Goal: Task Accomplishment & Management: Manage account settings

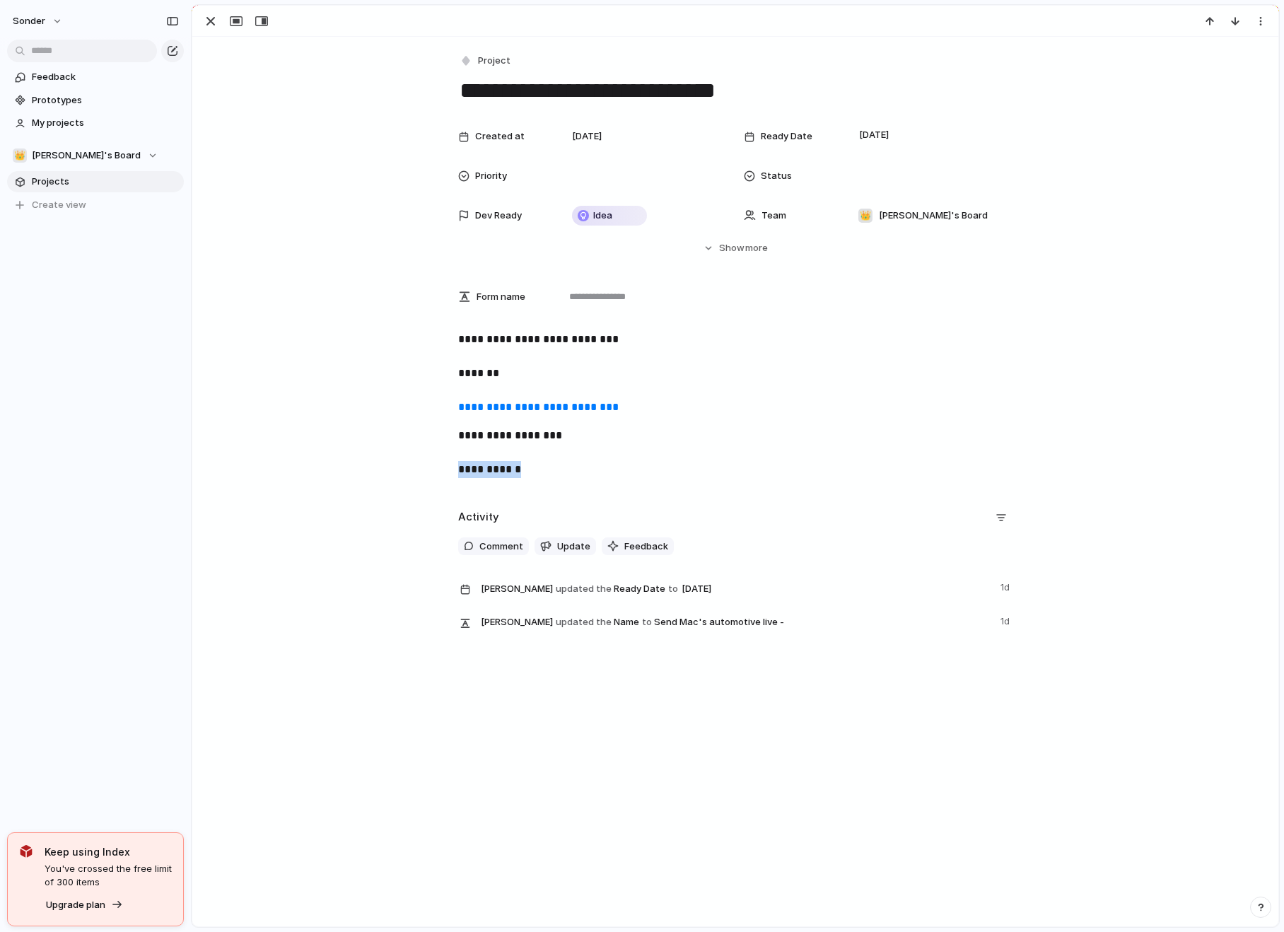
click at [206, 16] on div "button" at bounding box center [210, 21] width 17 height 17
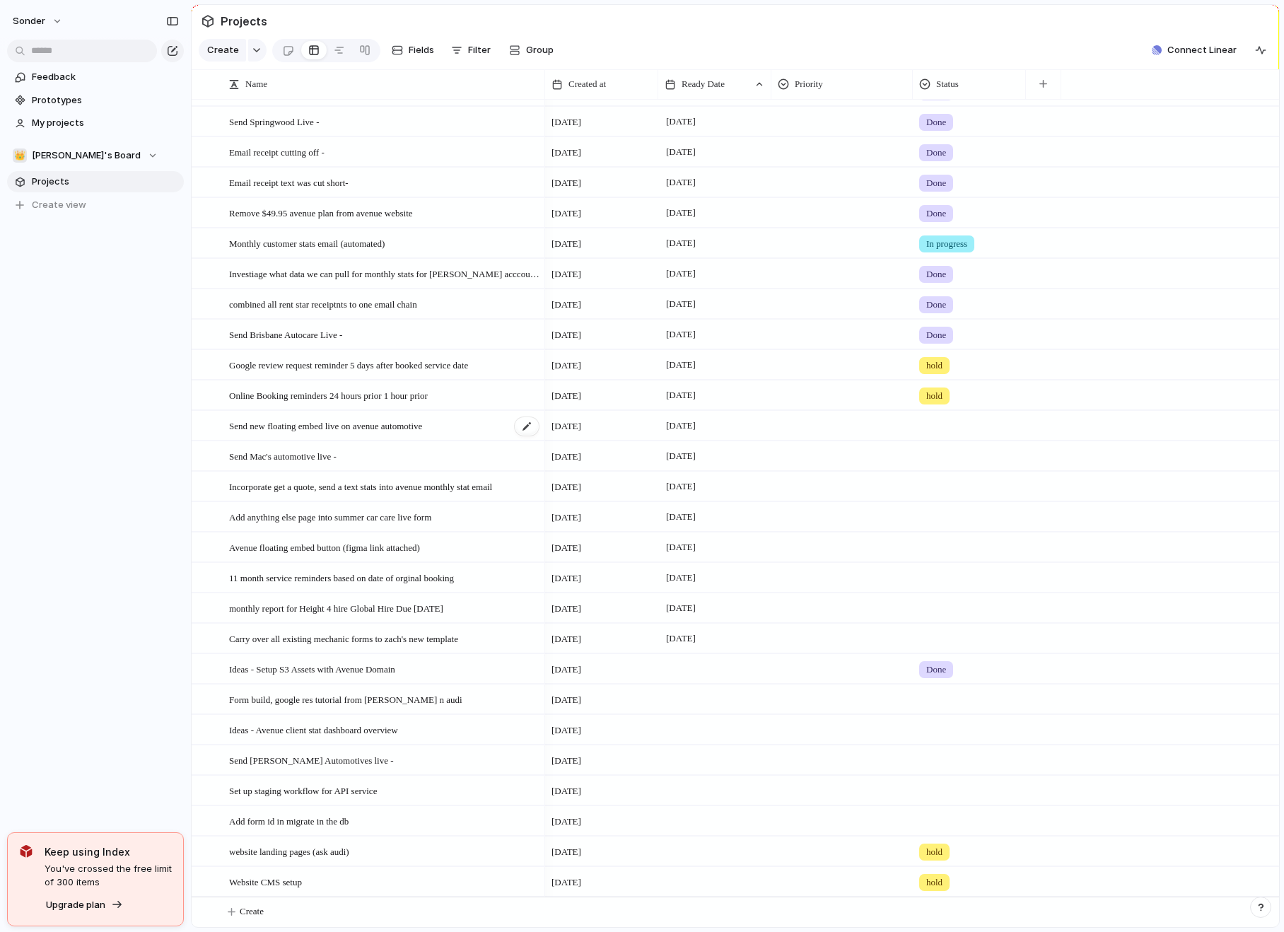
click at [467, 424] on div "Send new floating embed live on avenue automotive" at bounding box center [384, 426] width 311 height 29
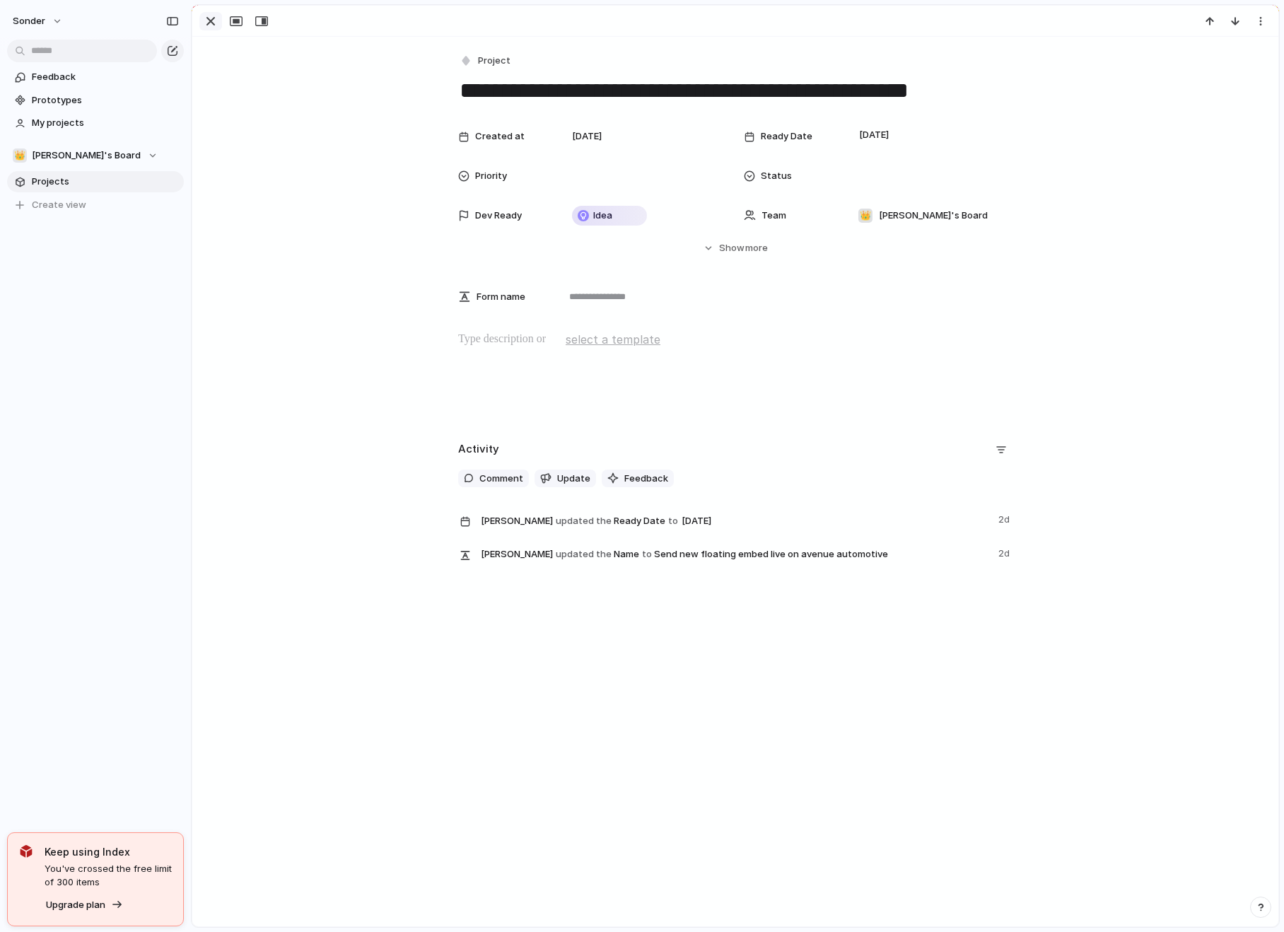
click at [211, 20] on div "button" at bounding box center [210, 21] width 17 height 17
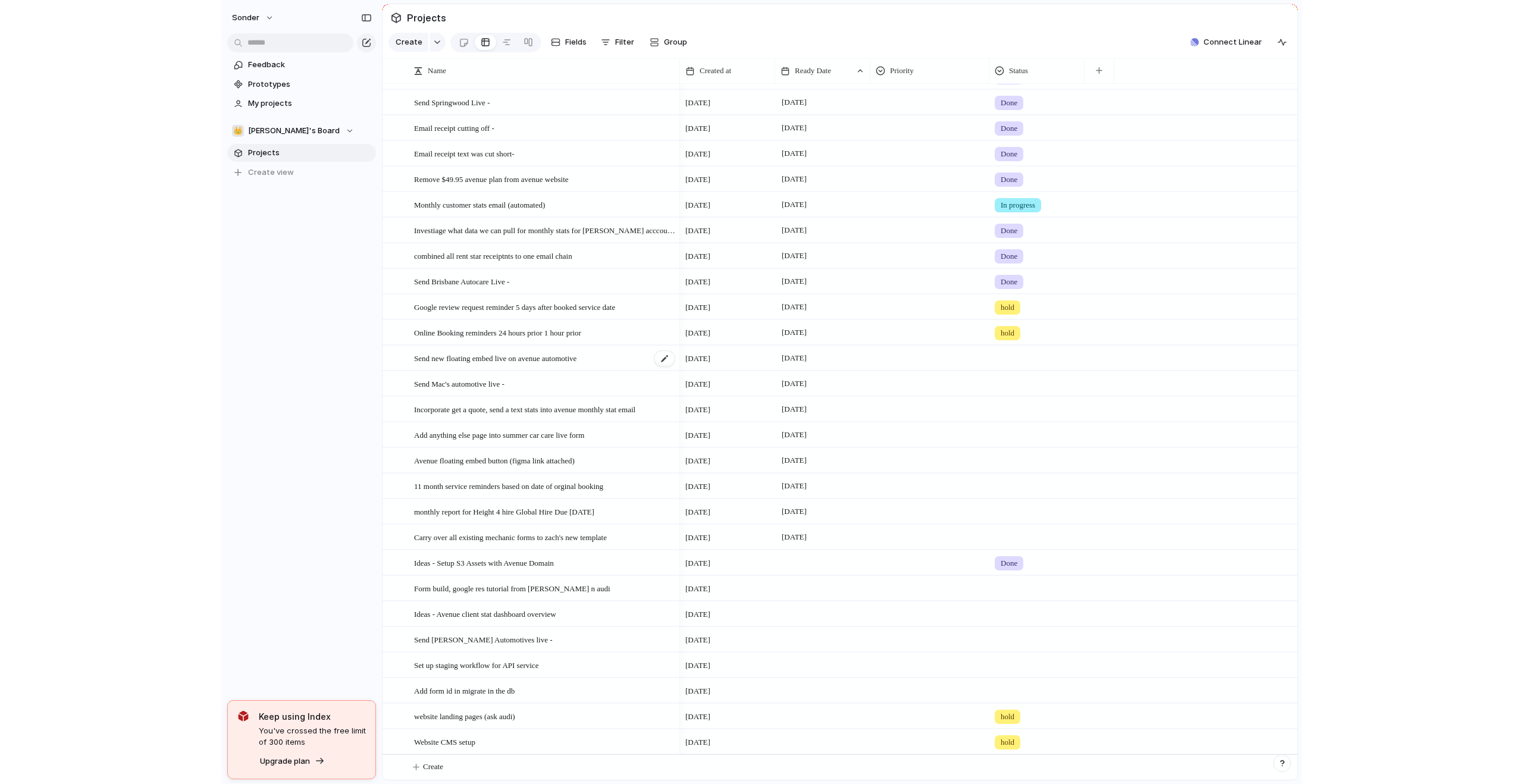
scroll to position [56, 0]
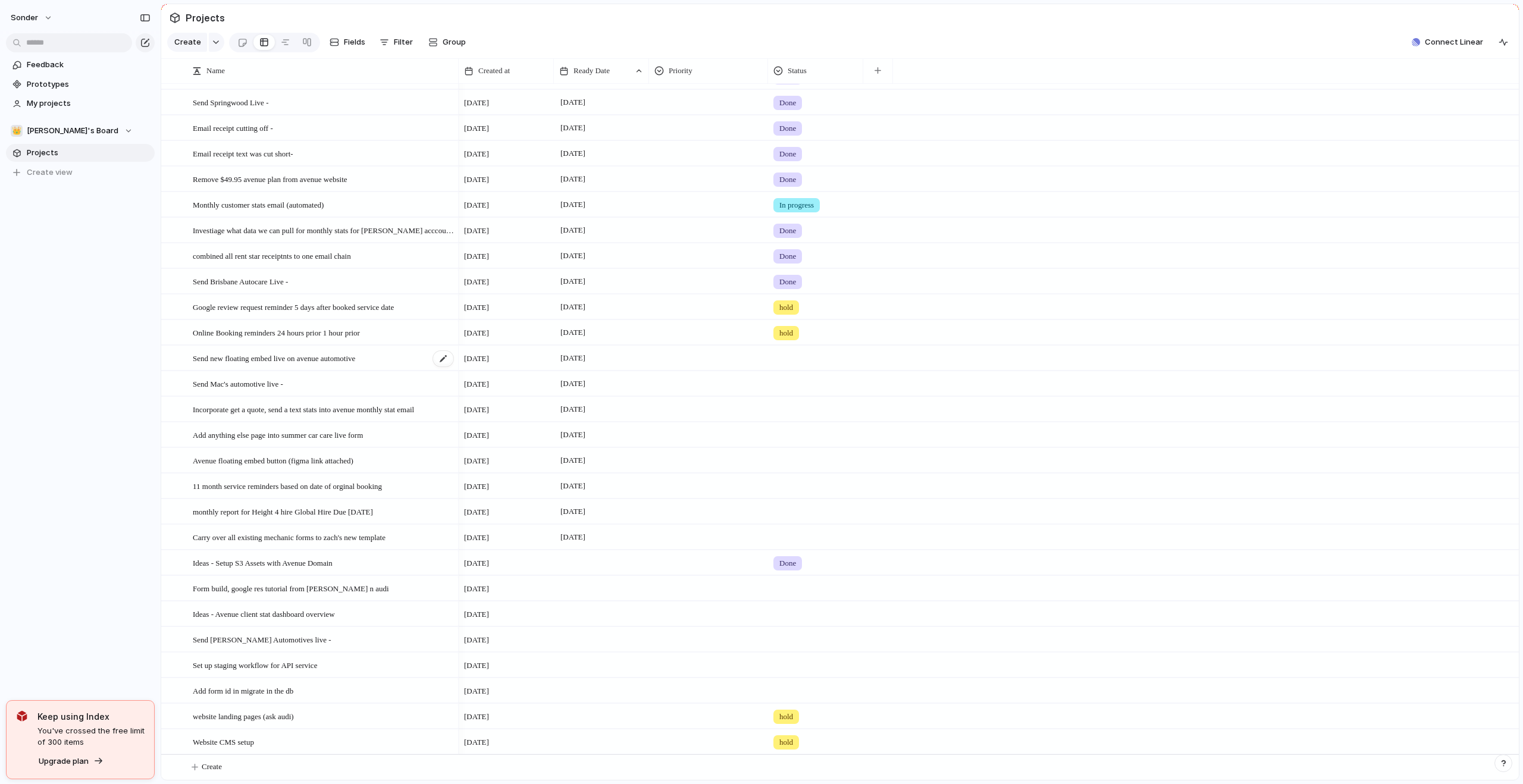
click at [283, 362] on span "Send new floating embed live on avenue automotive" at bounding box center [273, 358] width 162 height 13
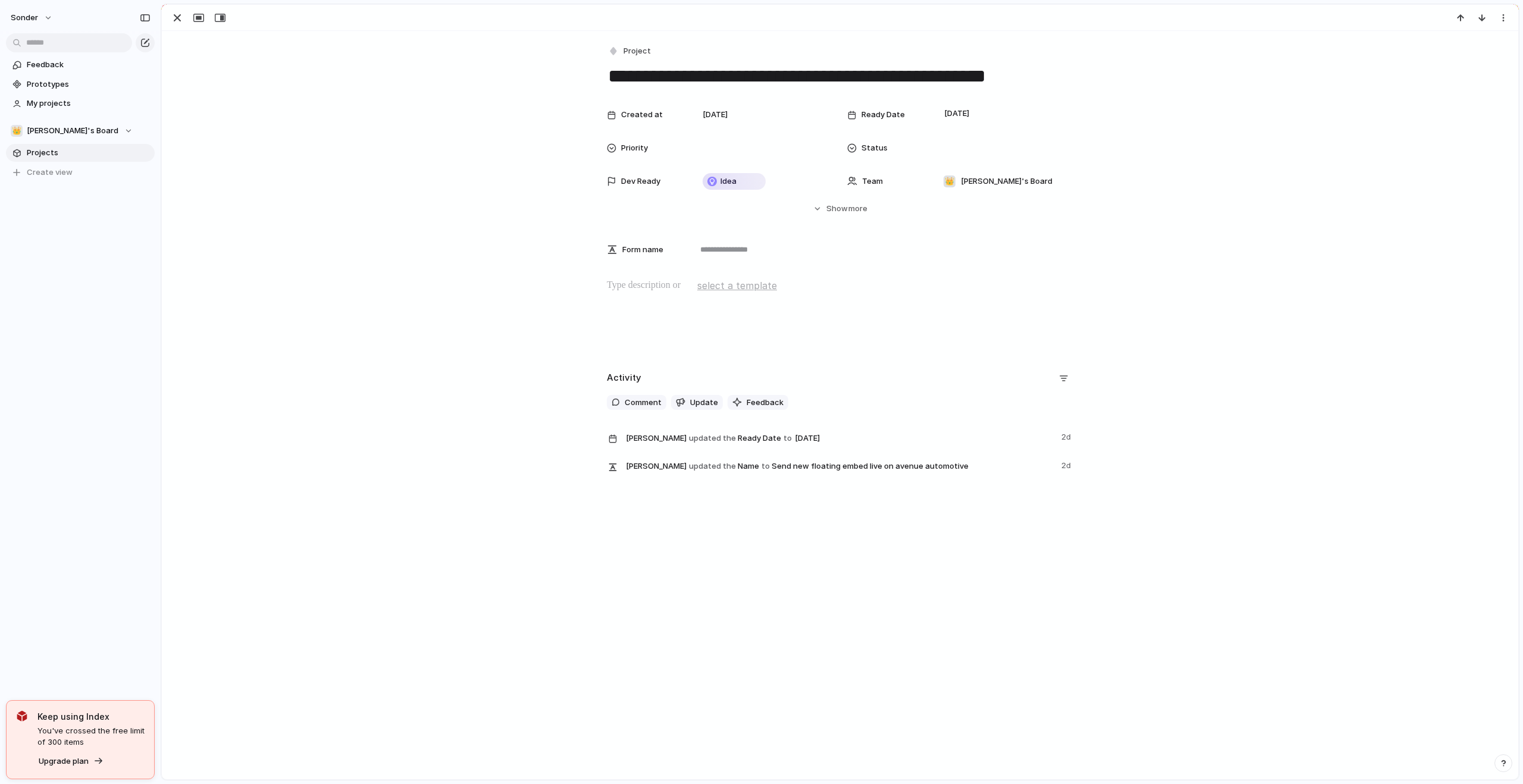
click at [283, 362] on div "**********" at bounding box center [840, 258] width 1356 height 455
click at [180, 19] on div "button" at bounding box center [177, 18] width 14 height 14
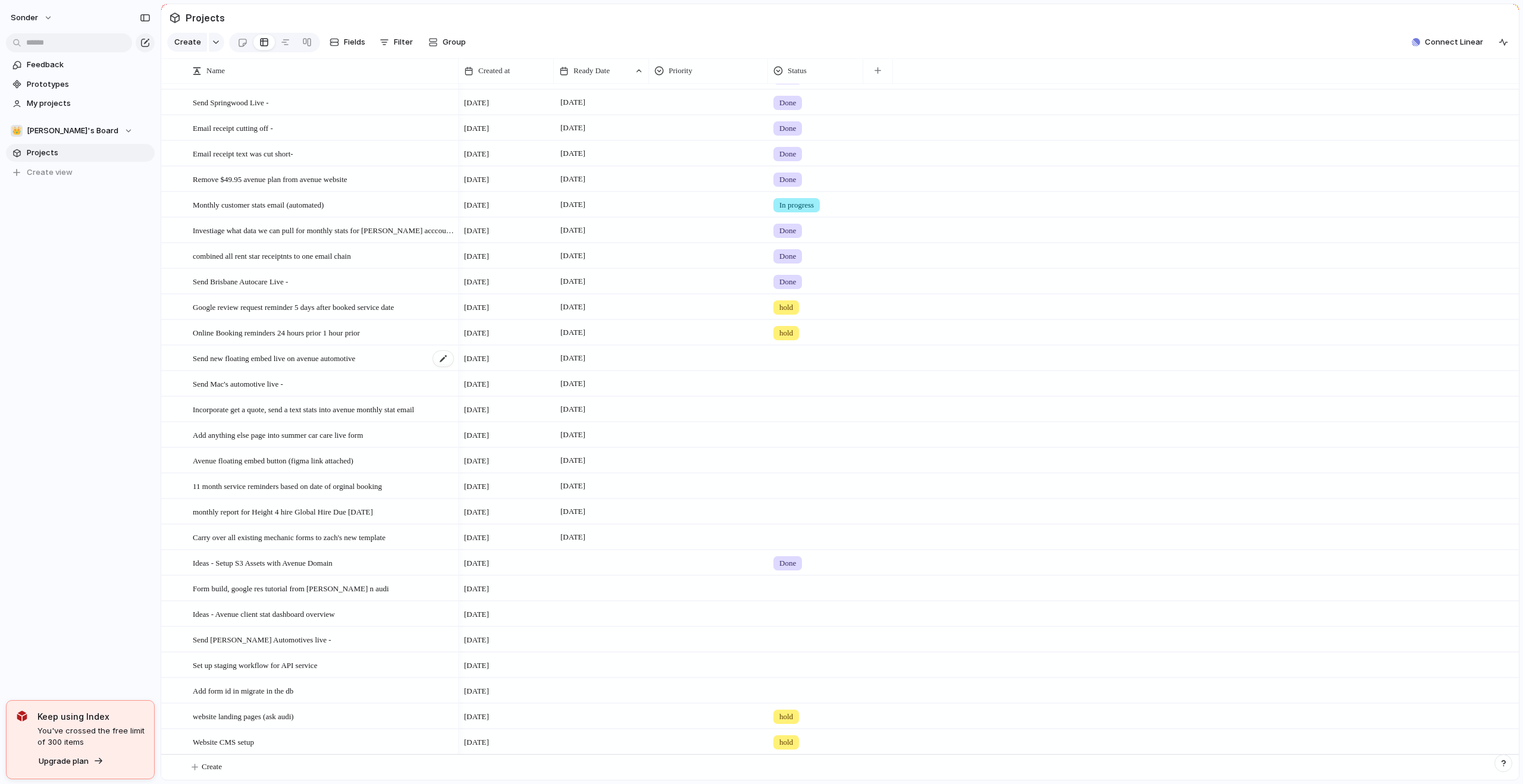
click at [409, 361] on div "Send new floating embed live on avenue automotive" at bounding box center [323, 358] width 262 height 24
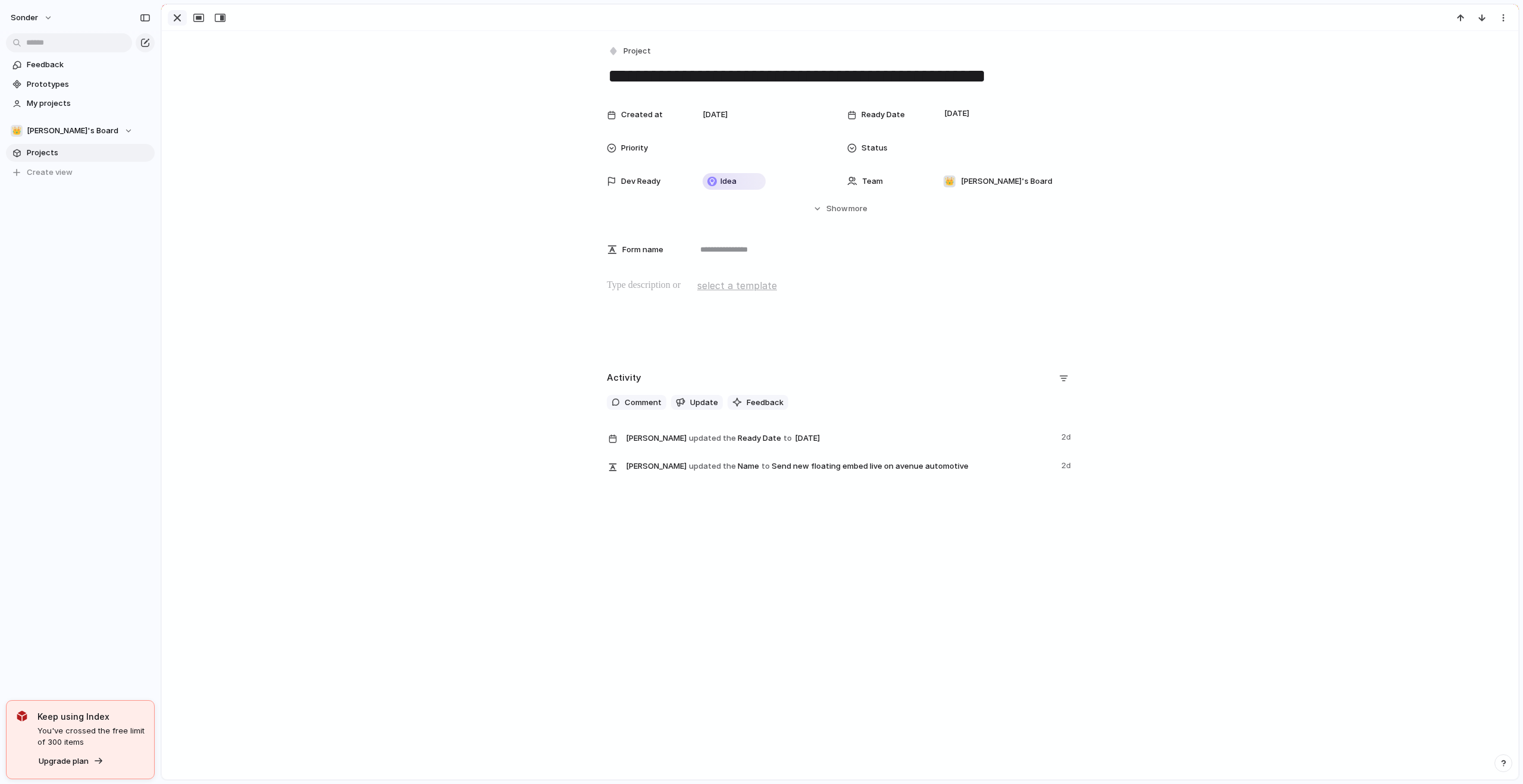
click at [180, 23] on div "button" at bounding box center [177, 18] width 14 height 14
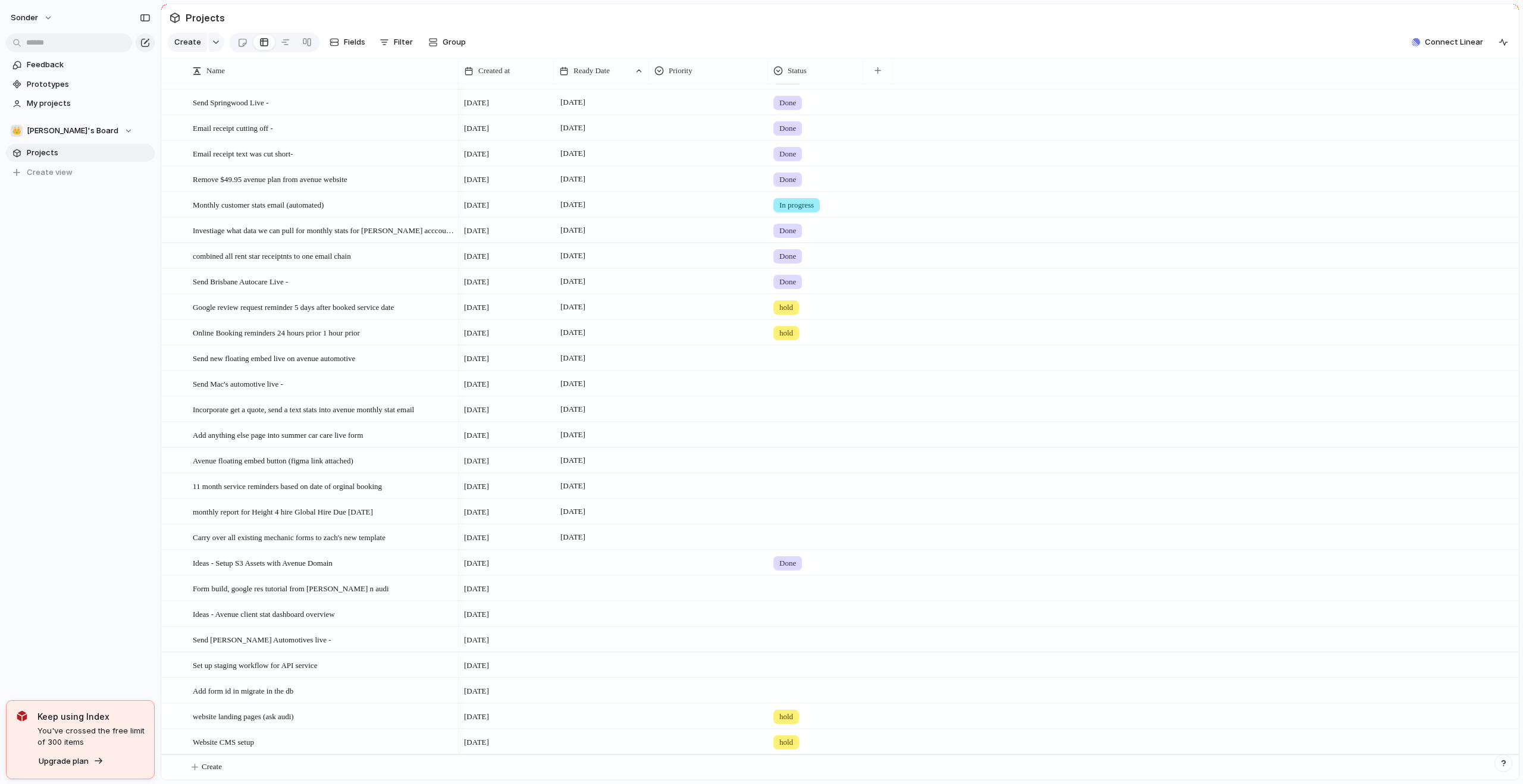
click at [785, 379] on div at bounding box center [816, 381] width 94 height 19
click at [787, 498] on span "hold" at bounding box center [789, 493] width 16 height 12
click at [352, 464] on span "Avenue floating embed button (figma link attached)" at bounding box center [273, 460] width 161 height 13
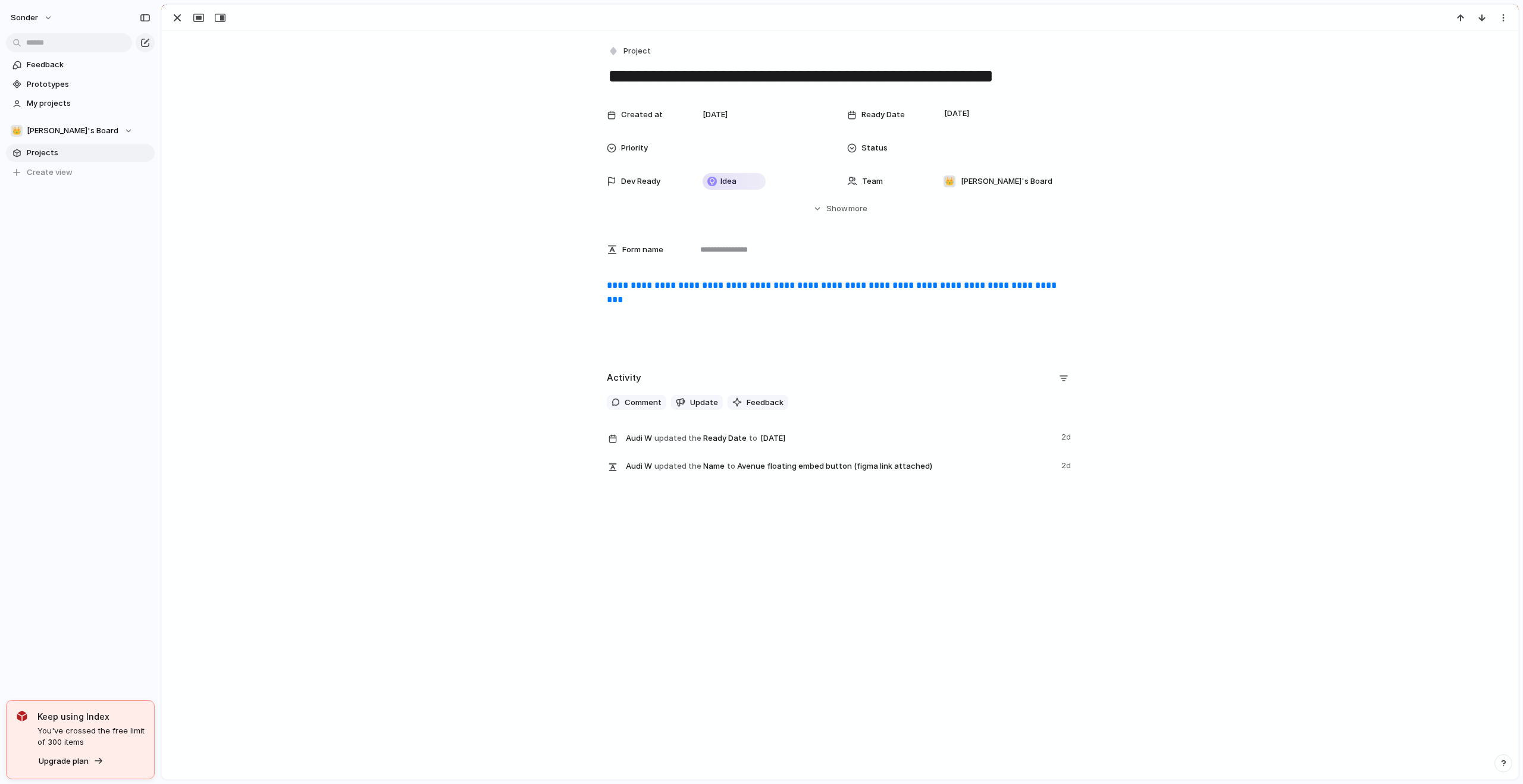
click at [708, 302] on link "**********" at bounding box center [832, 293] width 452 height 24
click at [178, 20] on div "button" at bounding box center [177, 18] width 14 height 14
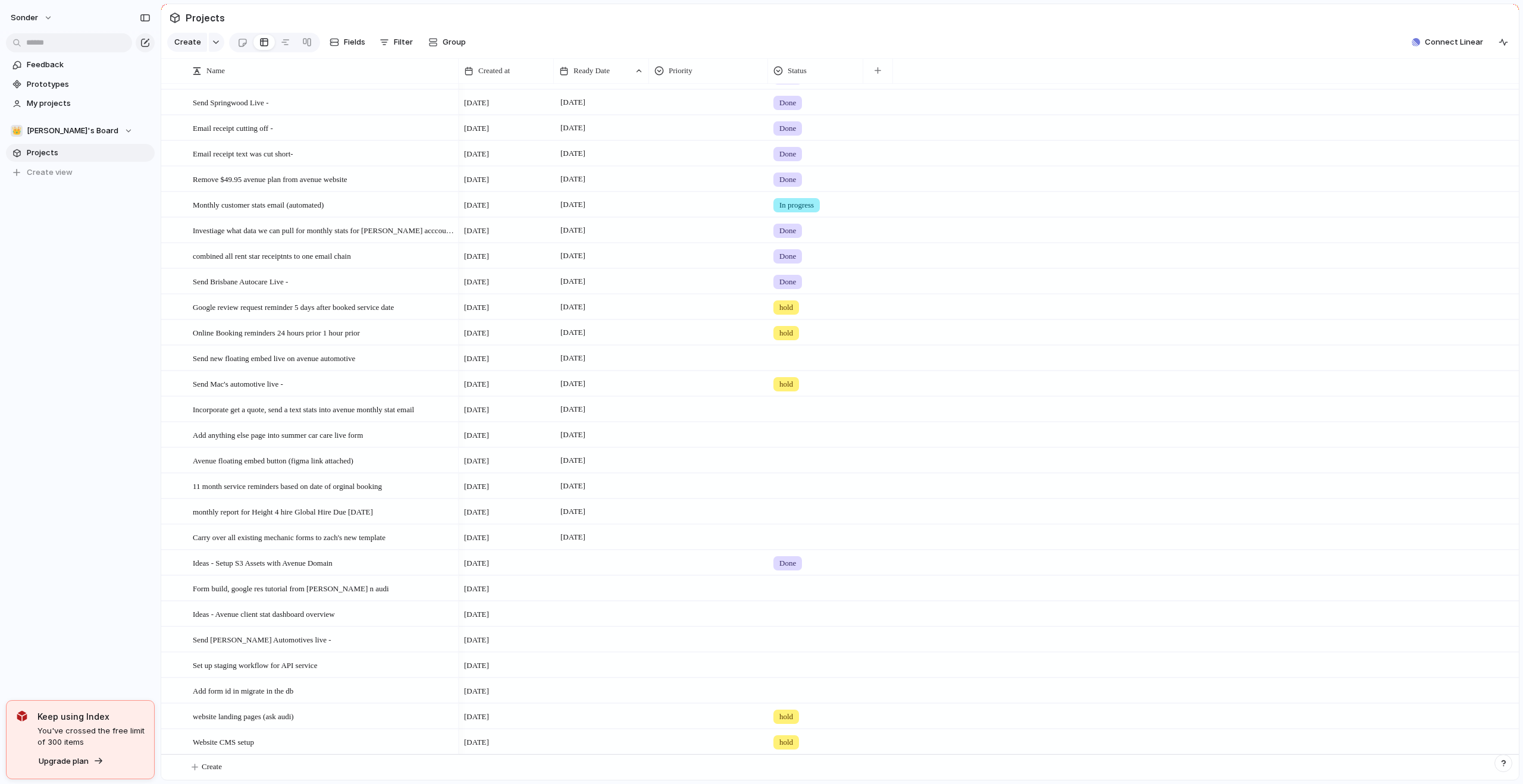
click at [793, 462] on div at bounding box center [816, 458] width 94 height 19
click at [792, 534] on span "Done" at bounding box center [791, 529] width 19 height 12
click at [355, 354] on span "Send new floating embed live on avenue automotive" at bounding box center [273, 358] width 162 height 13
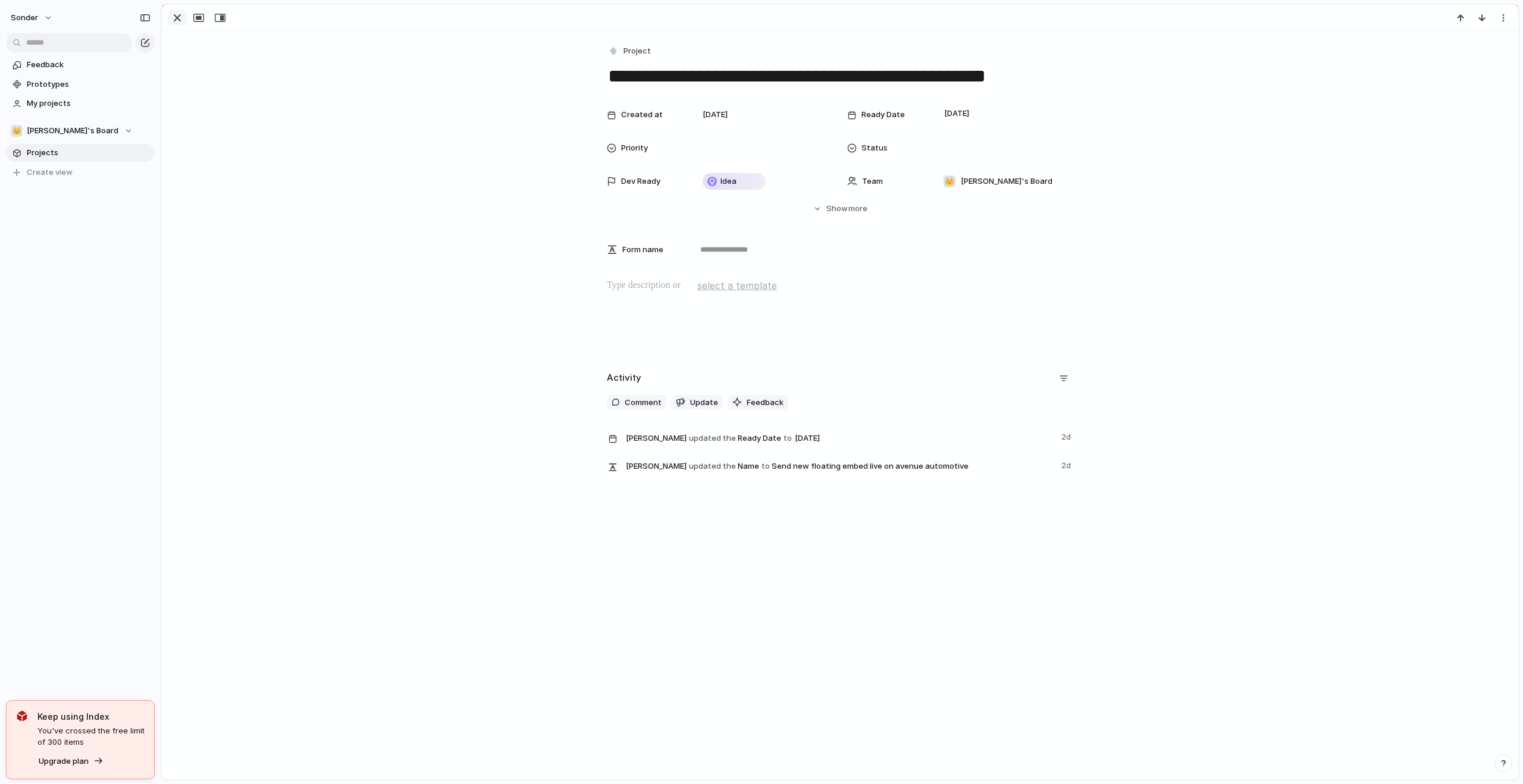
click at [178, 19] on div "button" at bounding box center [177, 18] width 14 height 14
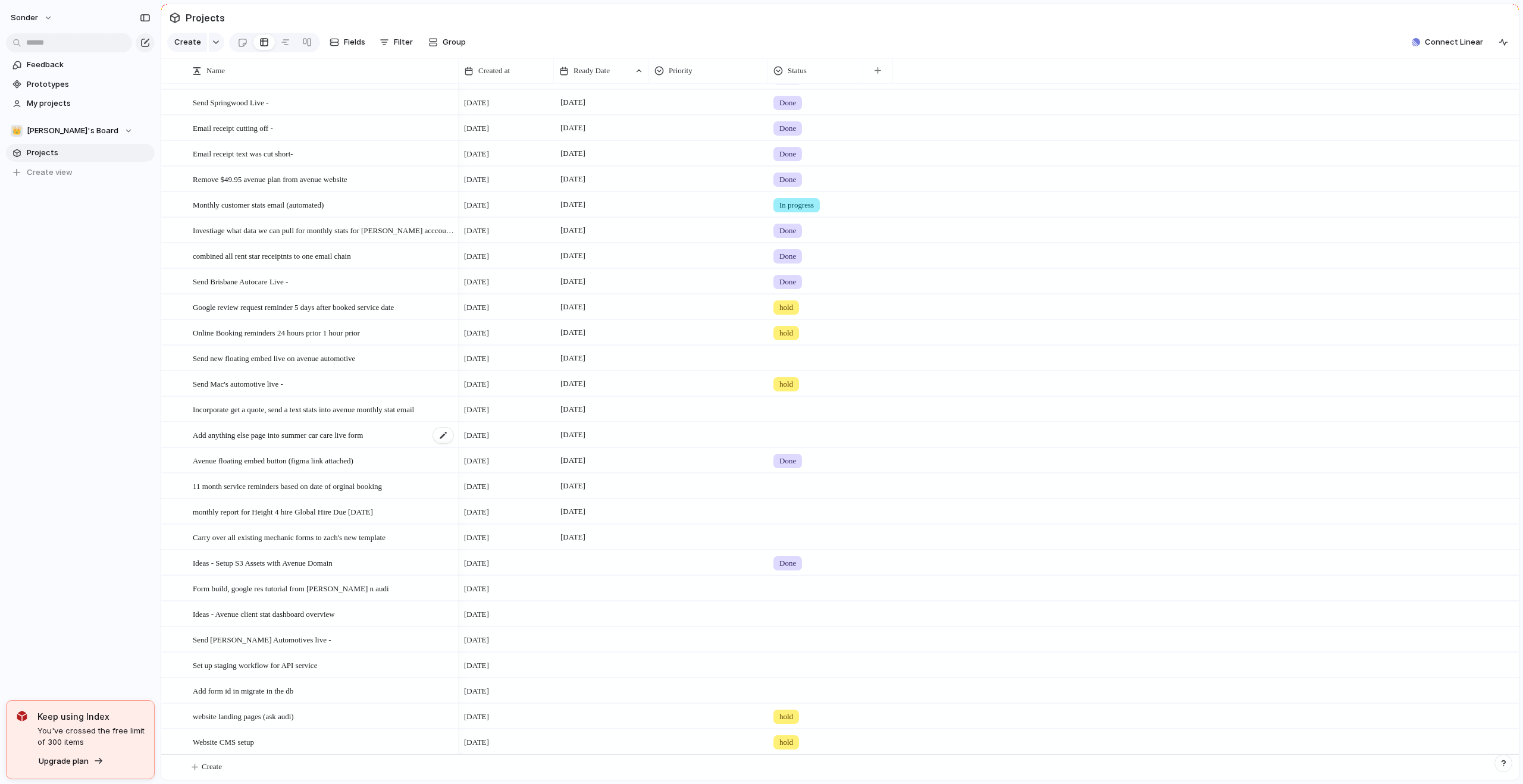
click at [336, 437] on span "Add anything else page into summer car care live form" at bounding box center [278, 434] width 170 height 13
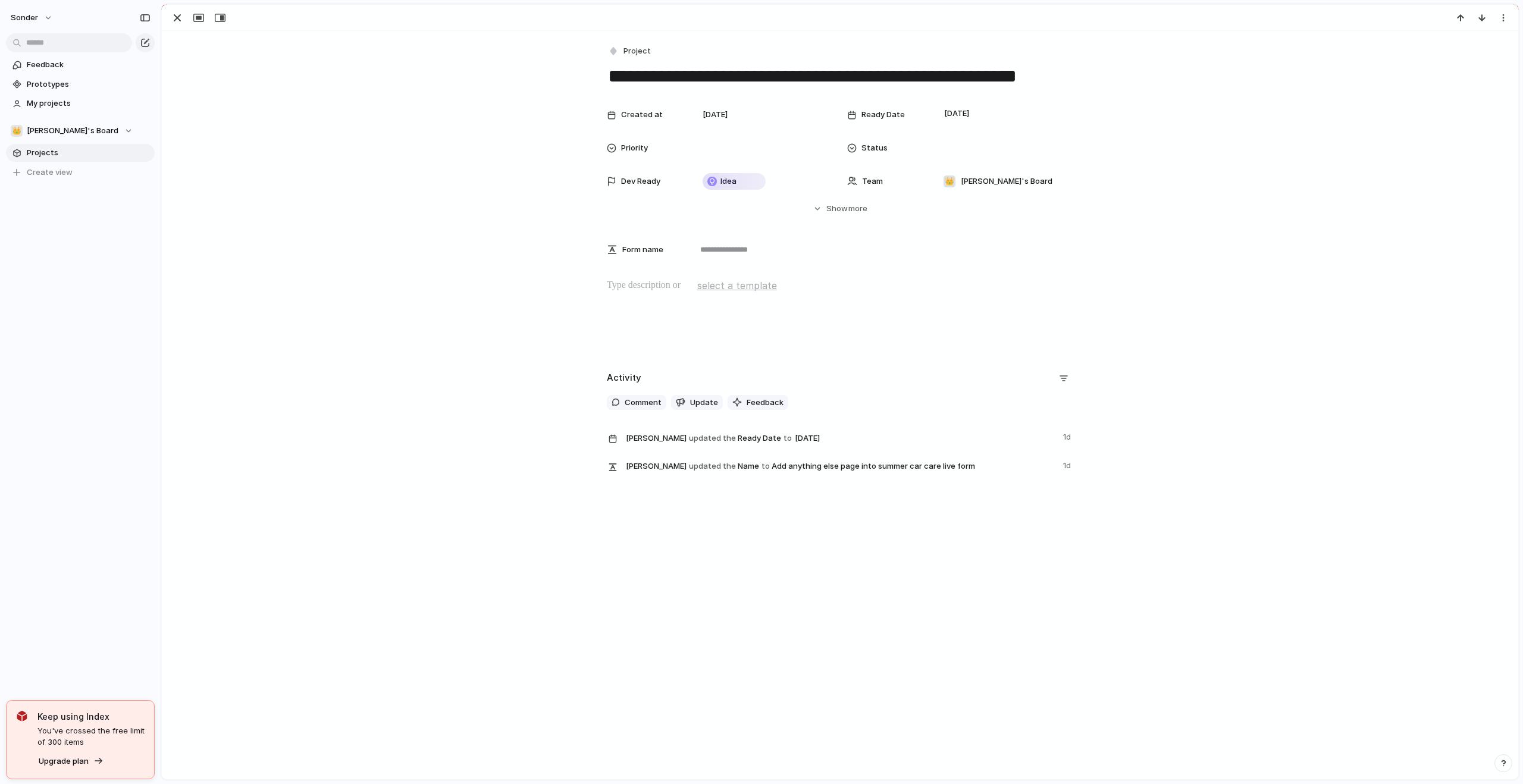
click at [697, 315] on div at bounding box center [840, 316] width 1328 height 77
click at [172, 15] on div "button" at bounding box center [177, 18] width 14 height 14
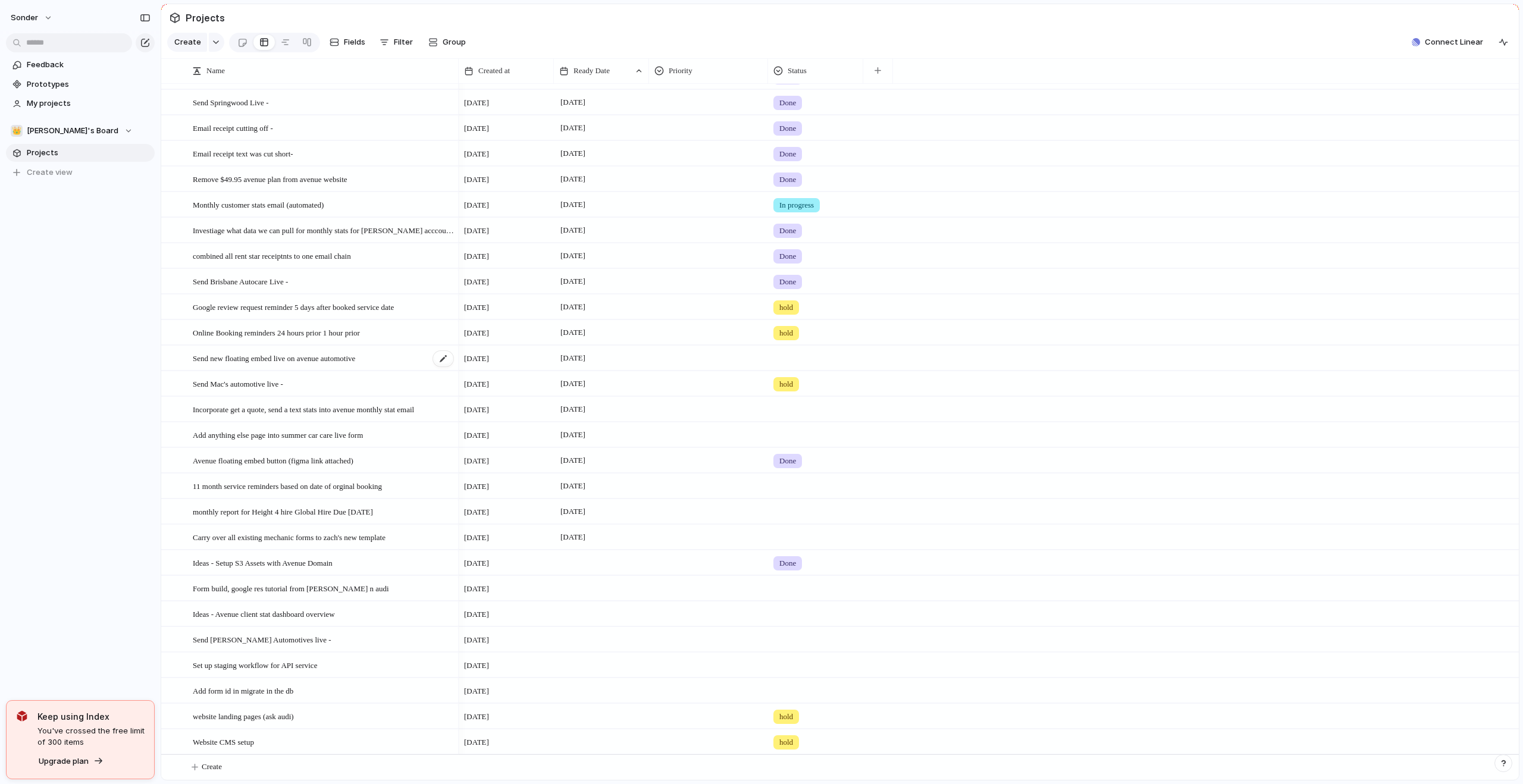
click at [348, 357] on span "Send new floating embed live on avenue automotive" at bounding box center [273, 358] width 162 height 13
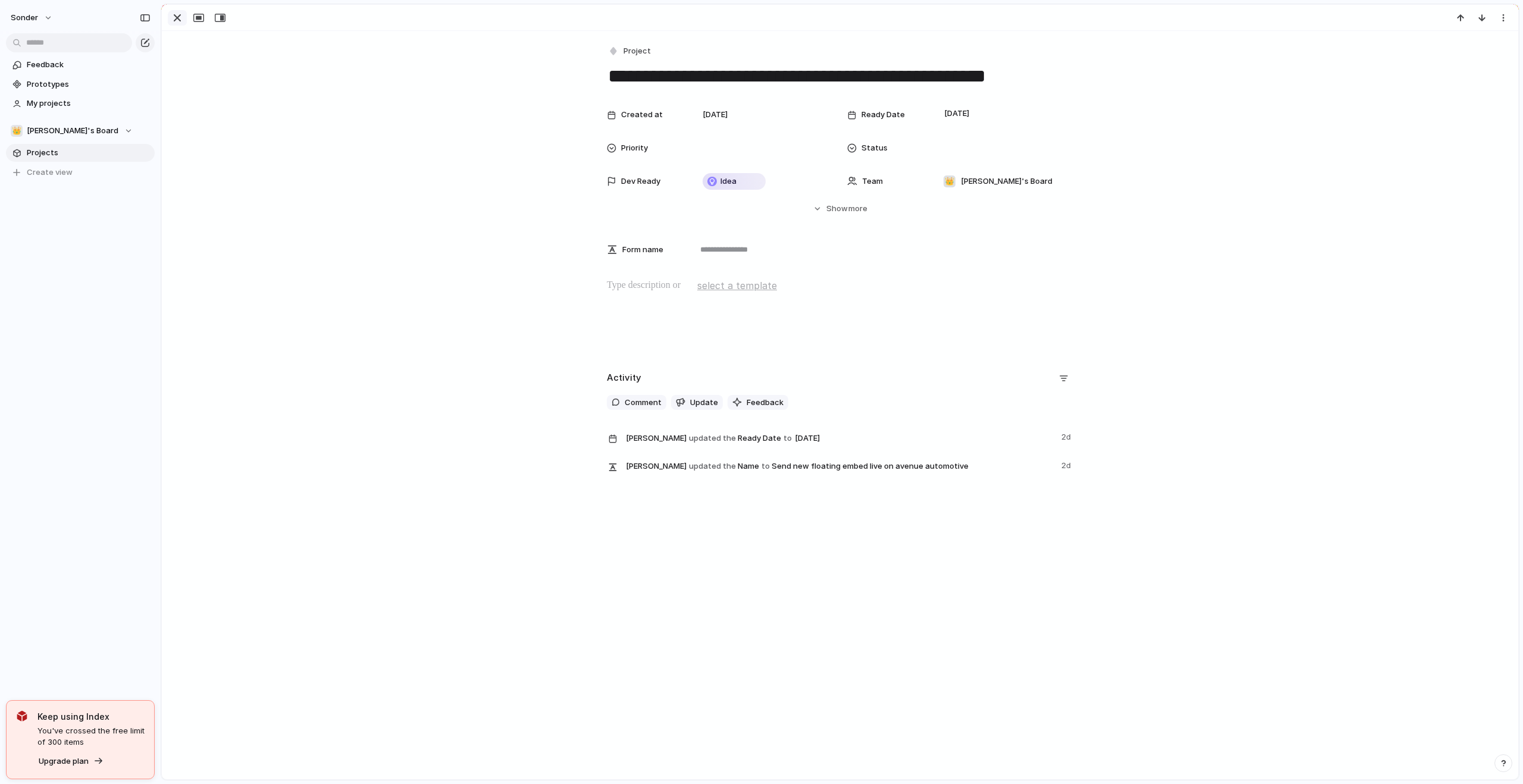
click at [175, 18] on div "button" at bounding box center [177, 18] width 14 height 14
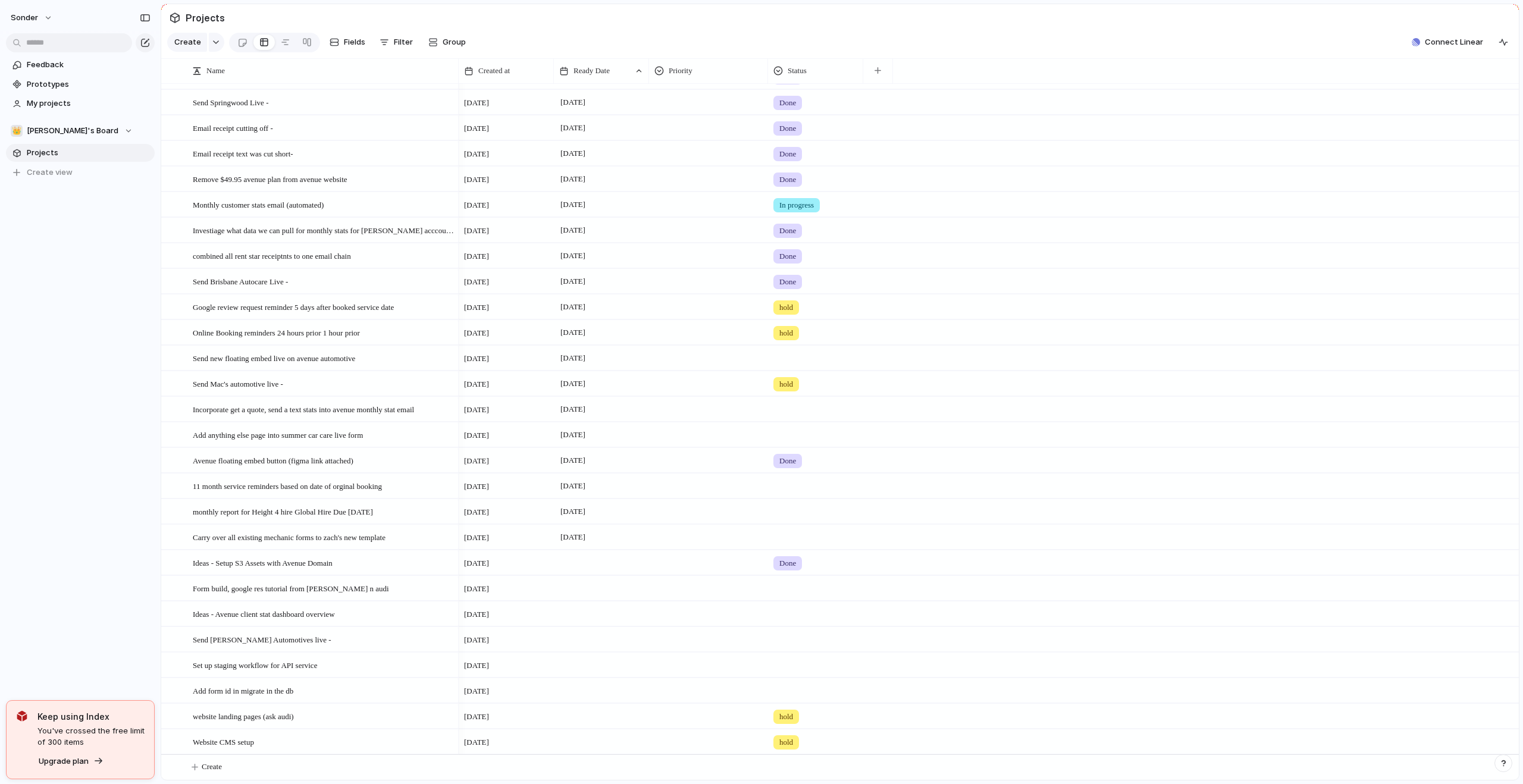
click at [782, 432] on div at bounding box center [816, 432] width 94 height 19
click at [793, 408] on div "Live Done In progress hold" at bounding box center [762, 392] width 1523 height 784
click at [807, 429] on div at bounding box center [816, 432] width 94 height 19
click at [800, 509] on div "Done" at bounding box center [791, 503] width 31 height 14
click at [791, 363] on div at bounding box center [816, 356] width 94 height 19
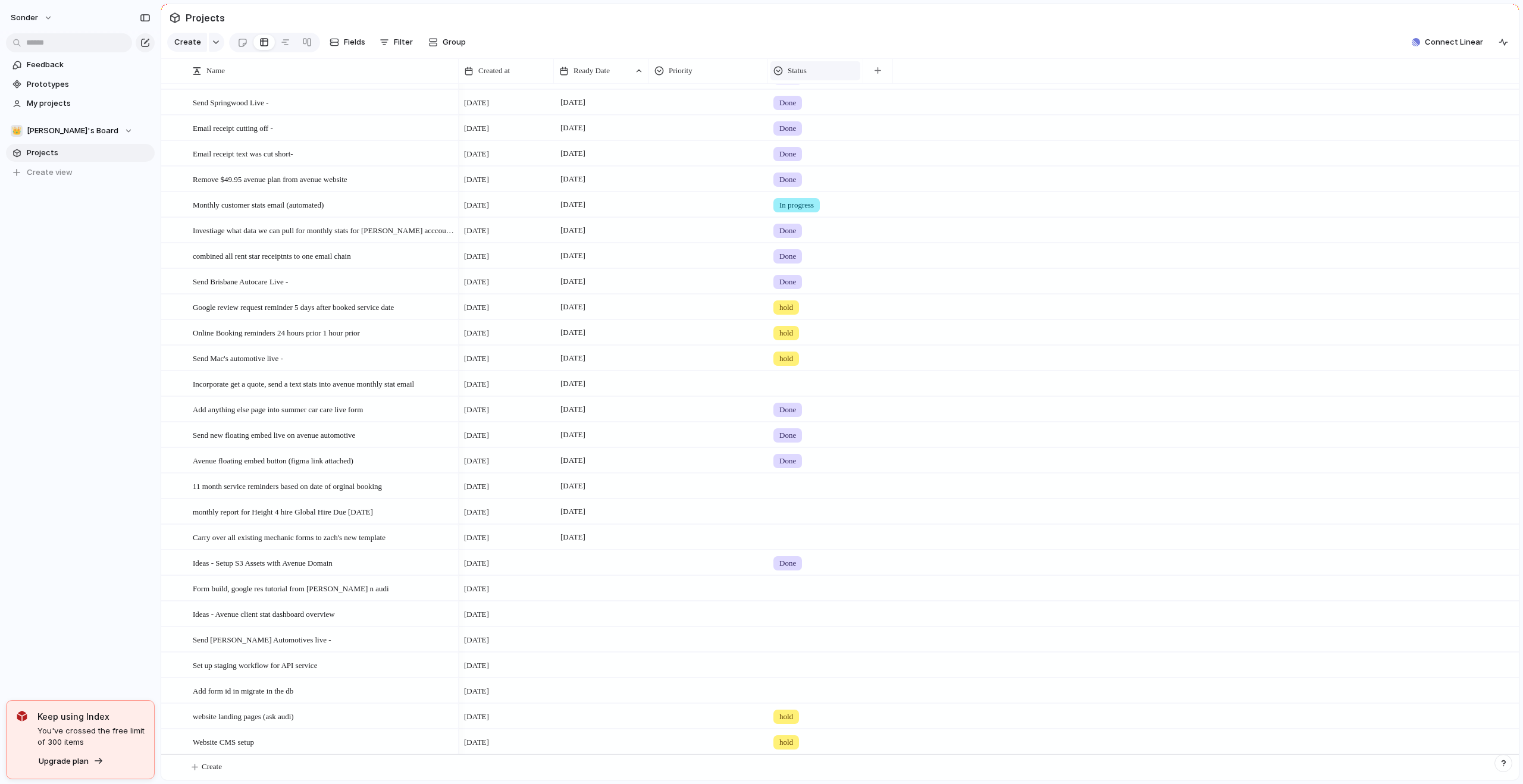
click at [791, 75] on span "Status" at bounding box center [797, 71] width 19 height 12
click at [796, 144] on span "Sort ascending" at bounding box center [822, 145] width 58 height 12
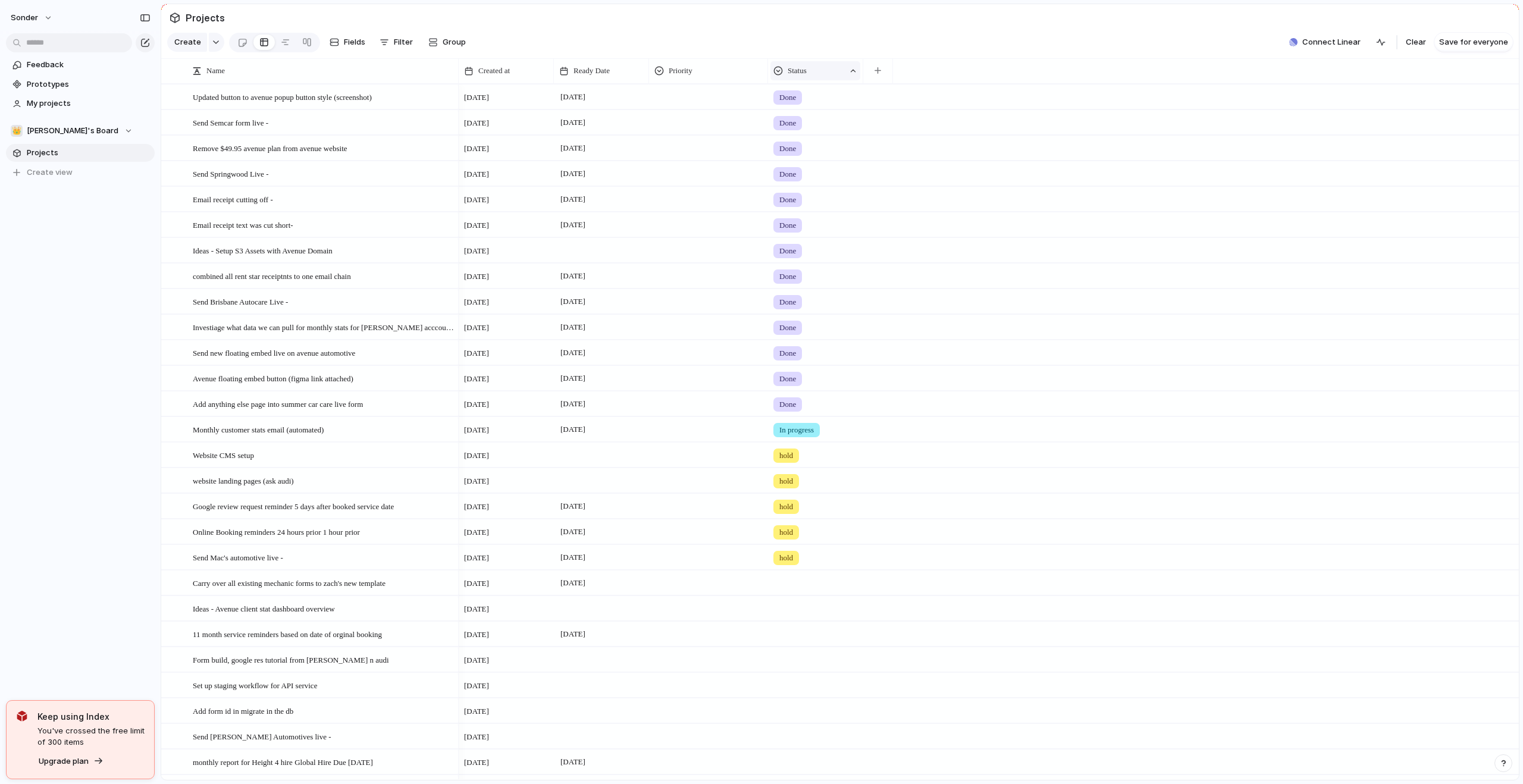
click at [805, 77] on span "Status" at bounding box center [797, 71] width 19 height 12
click at [804, 166] on span "Sort descending" at bounding box center [825, 165] width 62 height 12
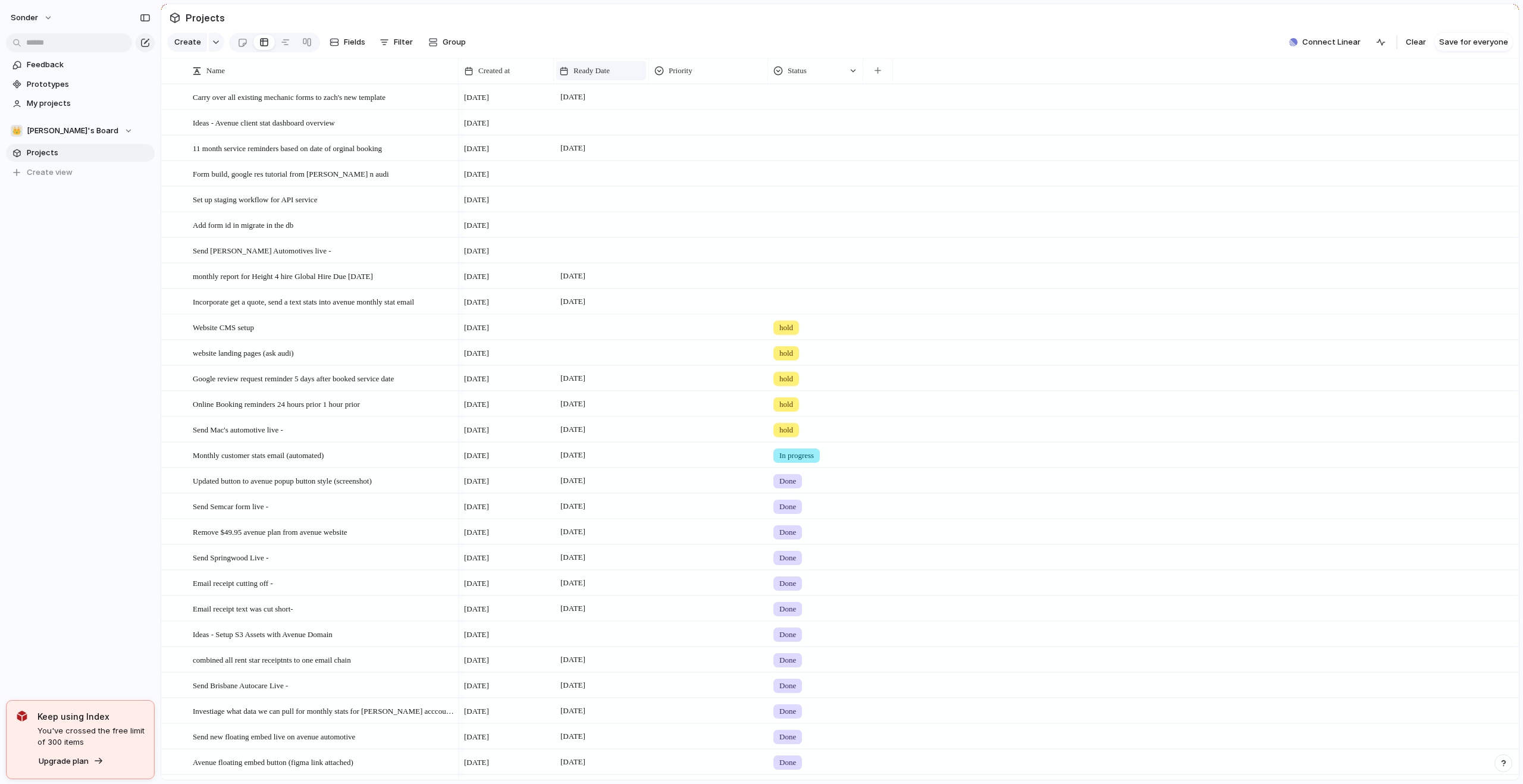
click at [581, 77] on span "Ready Date" at bounding box center [592, 71] width 36 height 12
click at [601, 143] on span "Sort ascending" at bounding box center [608, 145] width 58 height 12
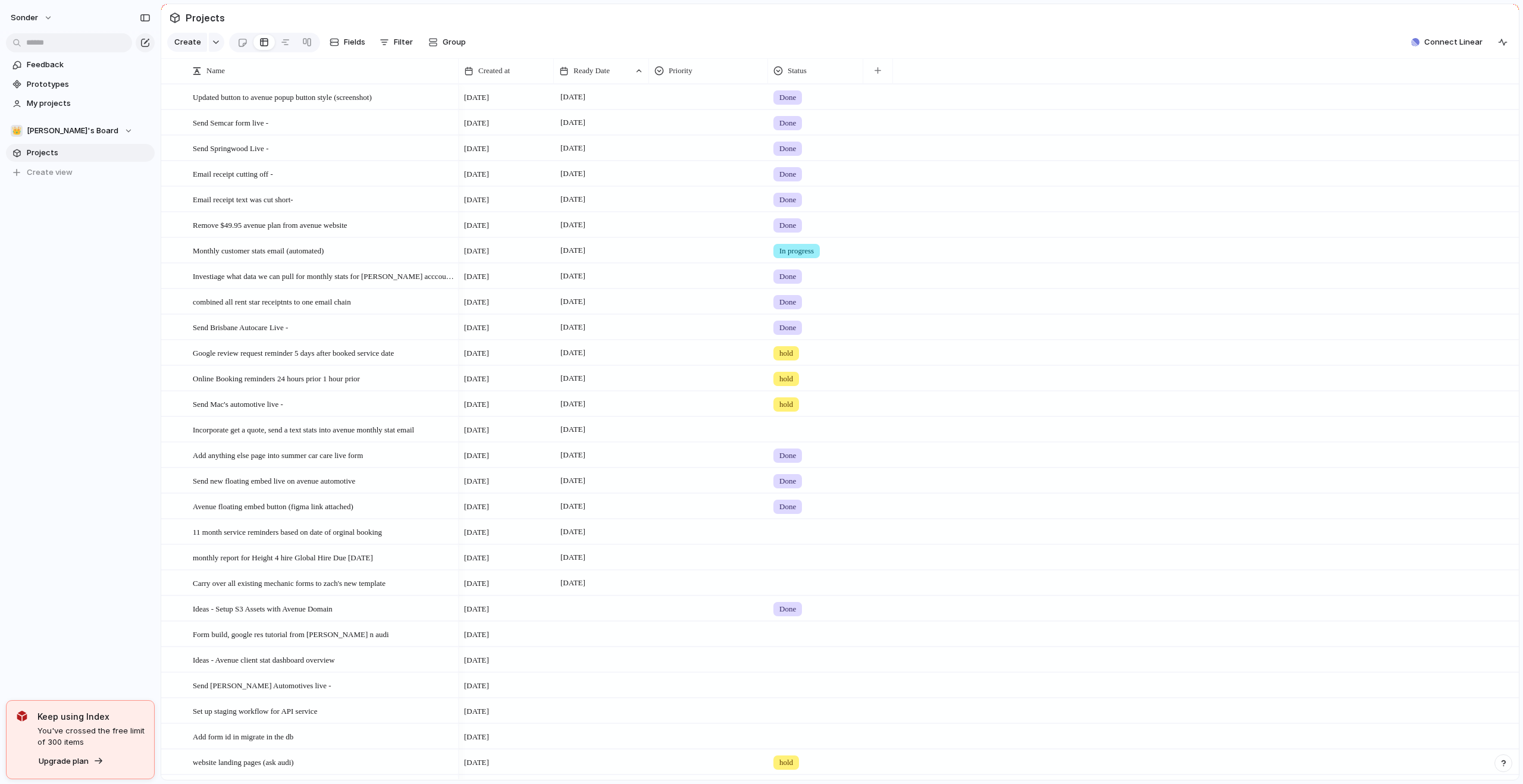
click at [798, 257] on span "In progress" at bounding box center [796, 251] width 34 height 12
click at [792, 336] on div "Done" at bounding box center [791, 329] width 31 height 14
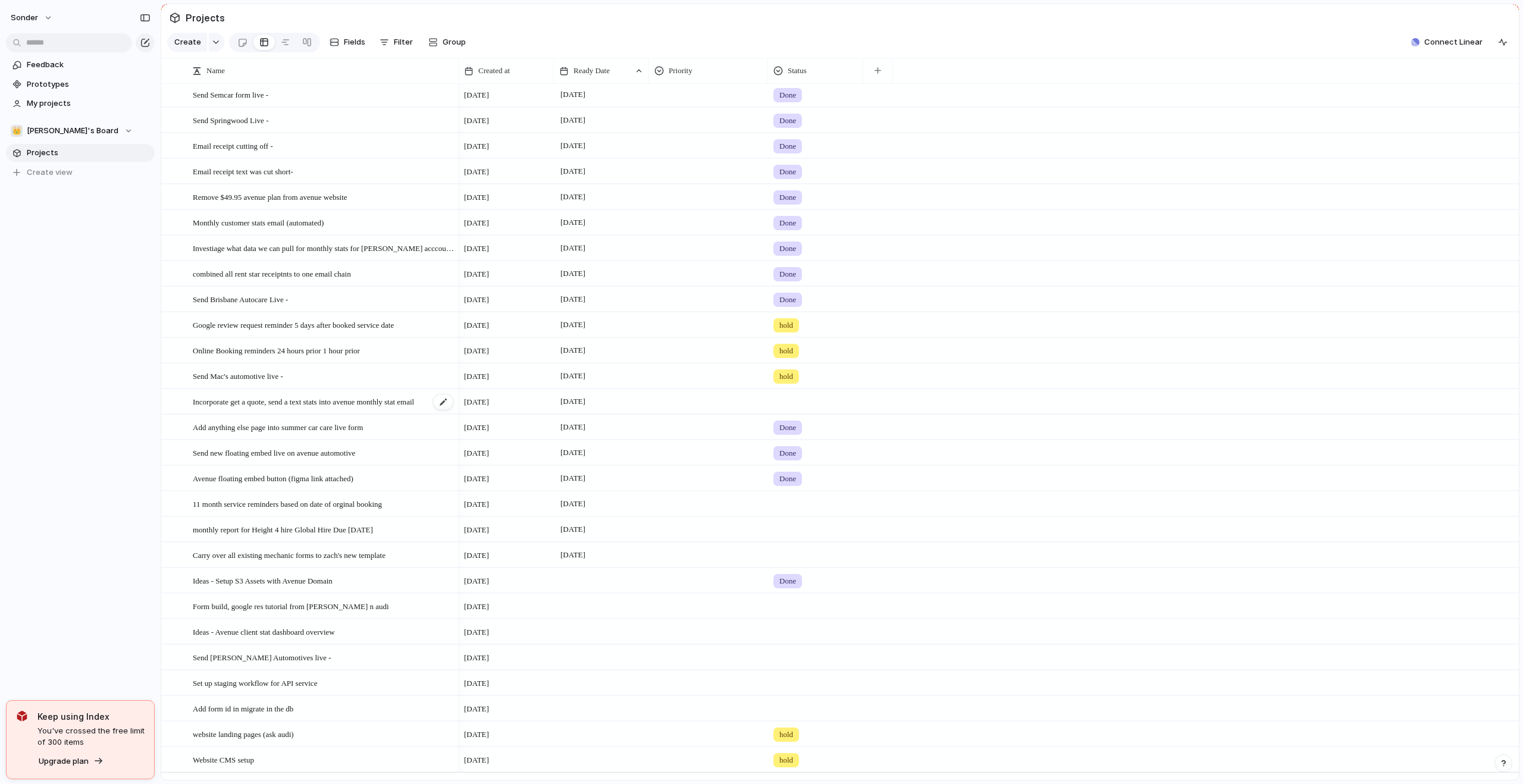
click at [361, 408] on span "Incorporate get a quote, send a text stats into avenue monthly stat email" at bounding box center [303, 401] width 221 height 13
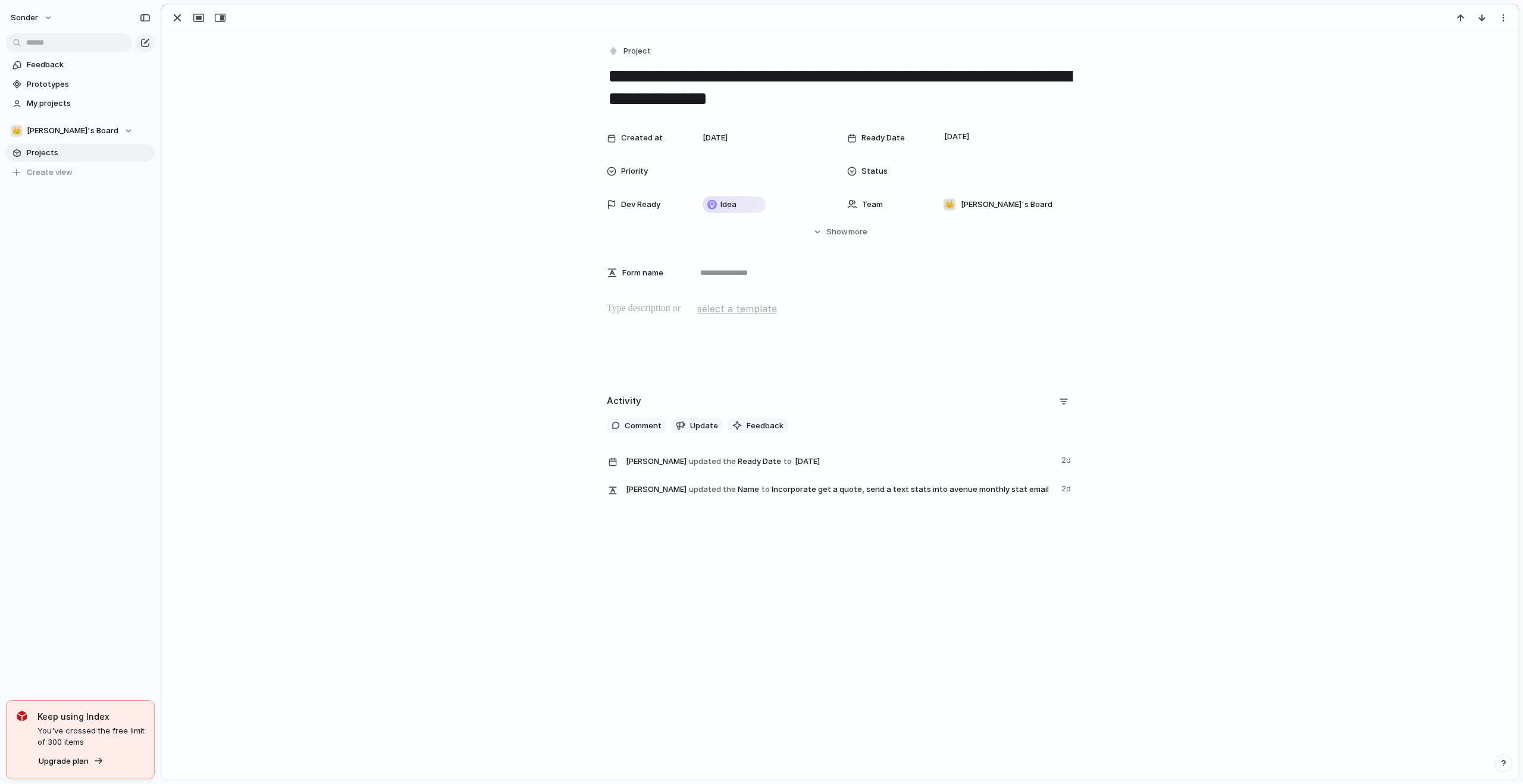
drag, startPoint x: 765, startPoint y: 99, endPoint x: 586, endPoint y: 70, distance: 181.3
click at [586, 70] on div "**********" at bounding box center [840, 270] width 1356 height 479
click at [178, 24] on div "button" at bounding box center [177, 18] width 14 height 14
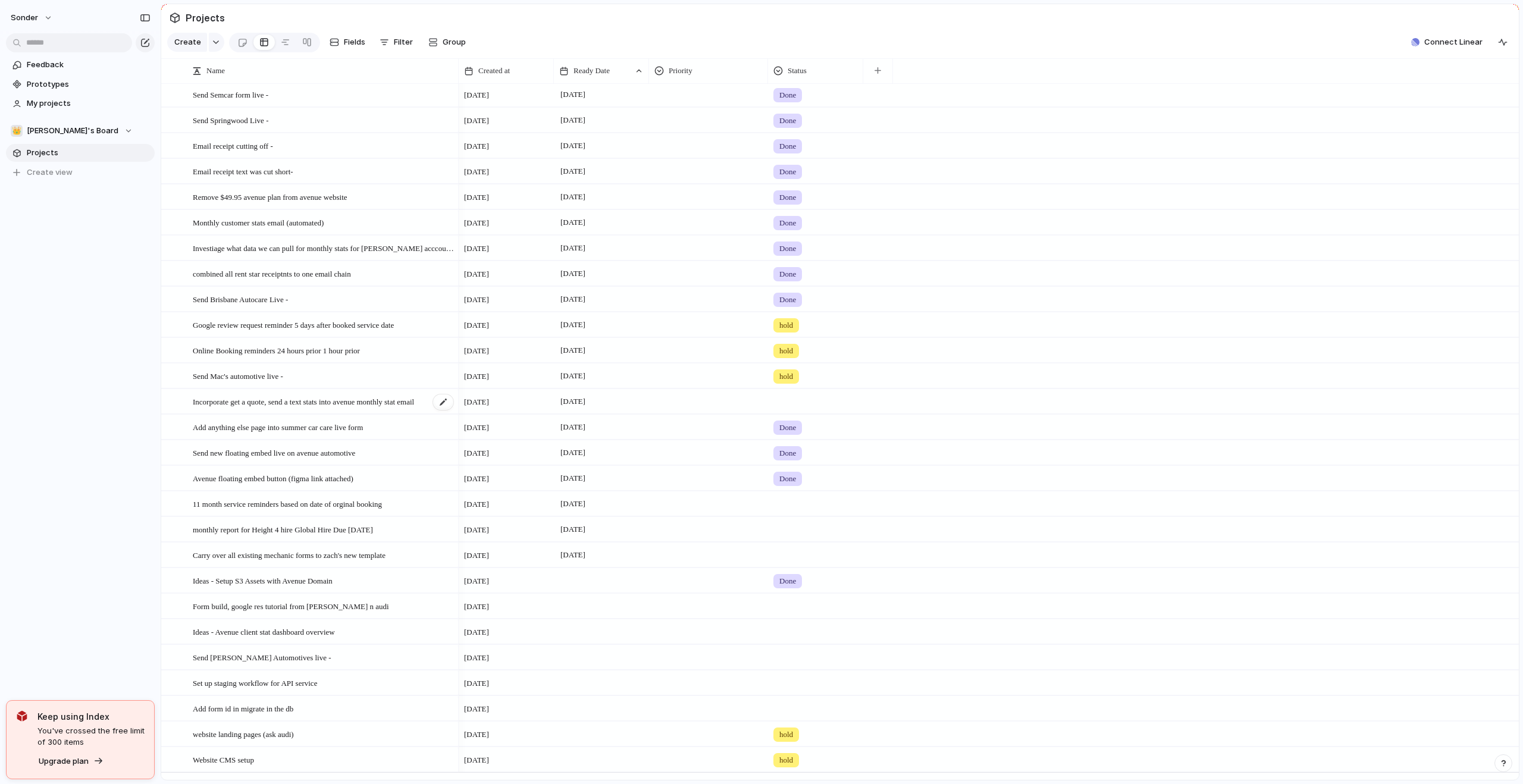
click at [372, 408] on span "Incorporate get a quote, send a text stats into avenue monthly stat email" at bounding box center [303, 401] width 221 height 13
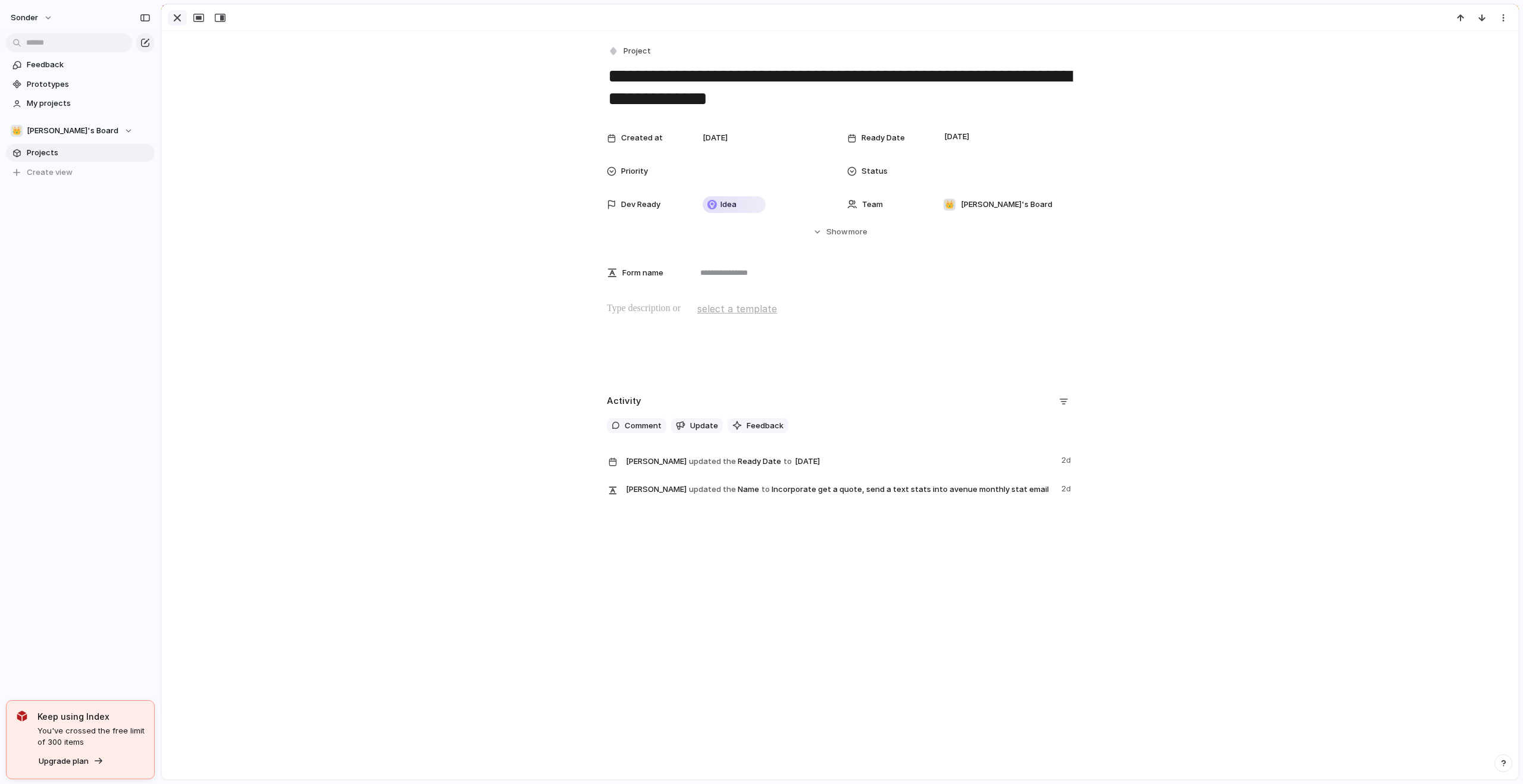
click at [179, 19] on div "button" at bounding box center [177, 18] width 14 height 14
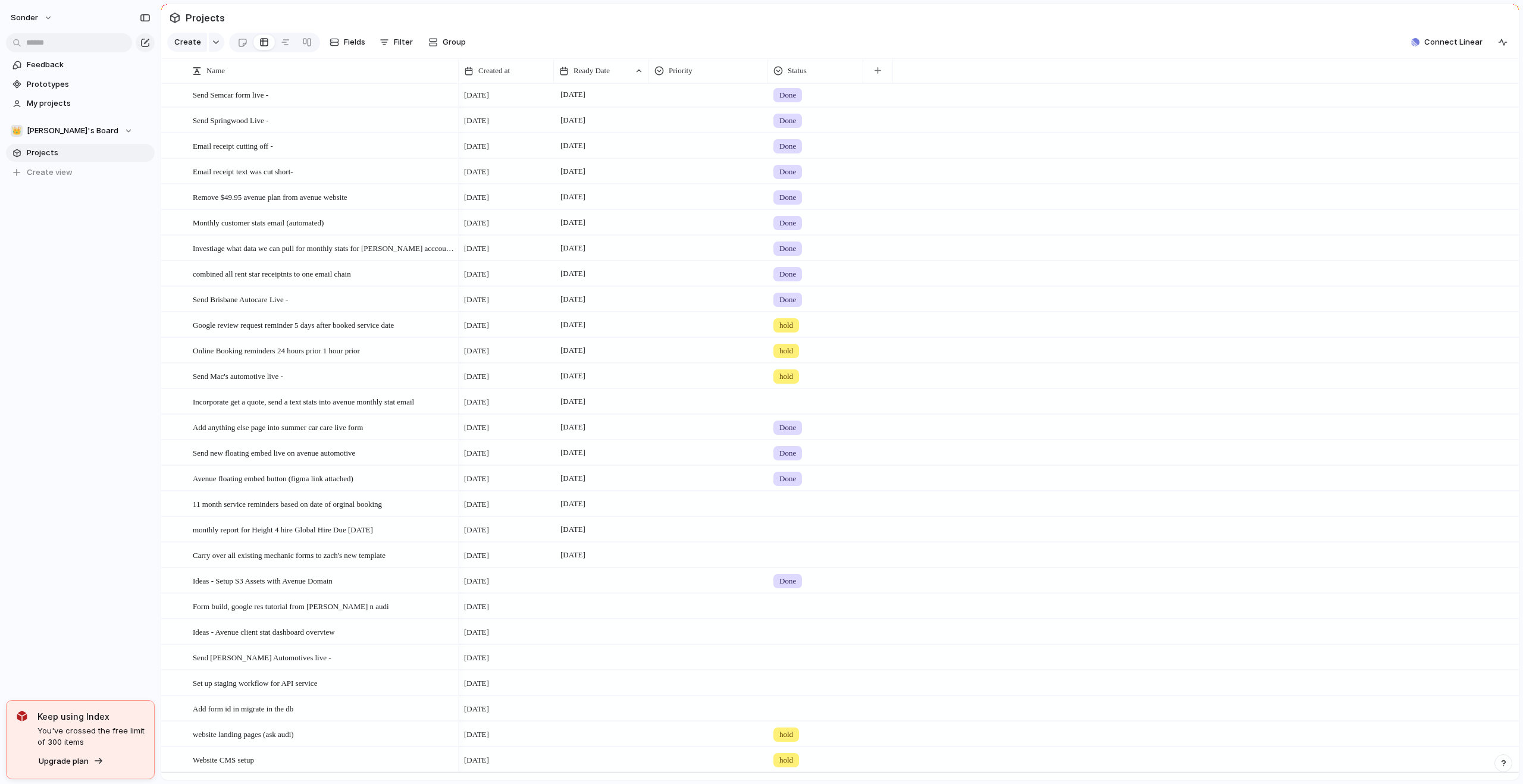
click at [787, 410] on div at bounding box center [816, 399] width 94 height 19
click at [818, 485] on li "Done" at bounding box center [819, 480] width 94 height 20
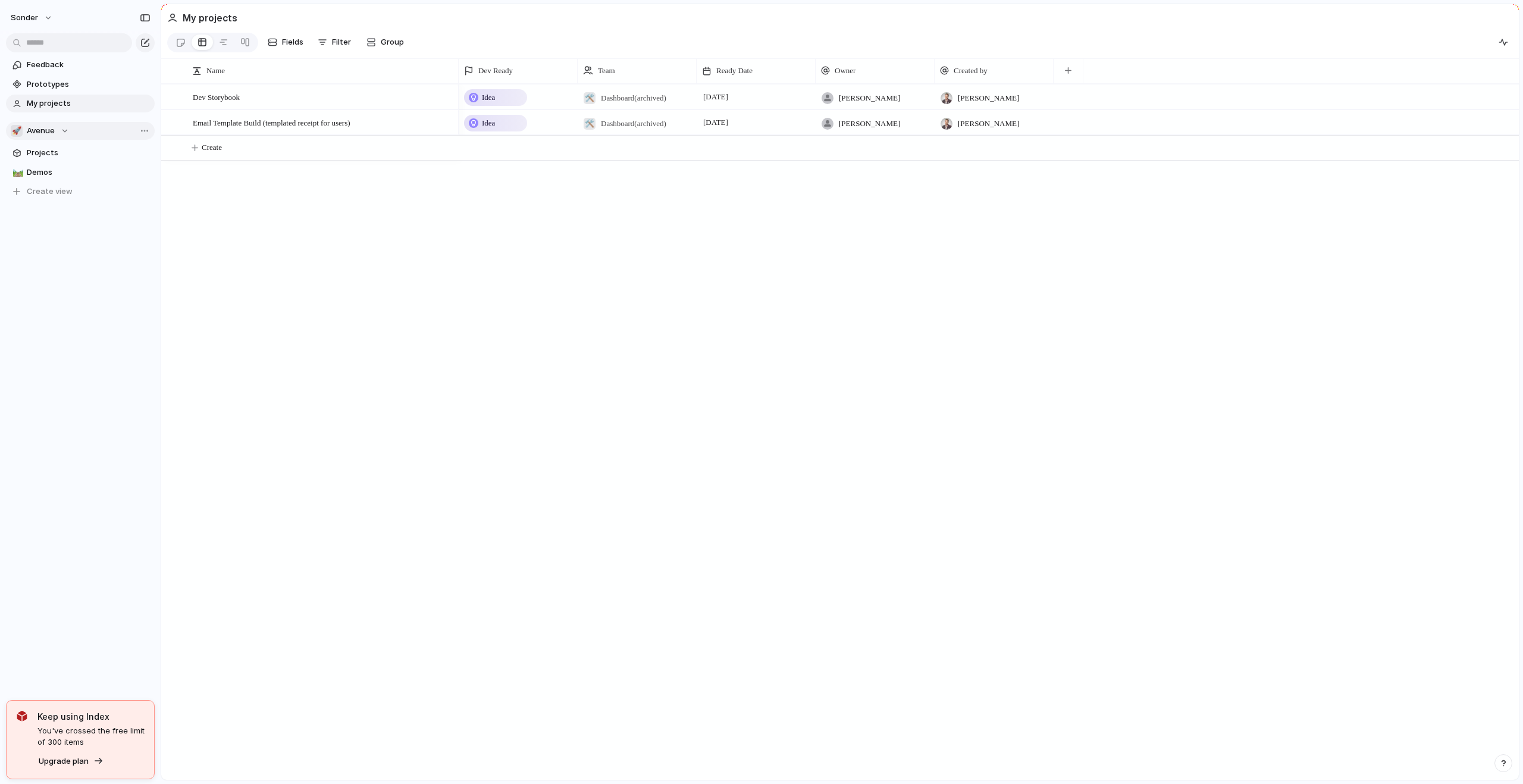
click at [31, 133] on span "Avenue" at bounding box center [40, 131] width 28 height 12
click at [56, 194] on span "[PERSON_NAME]'s Board" at bounding box center [82, 194] width 92 height 12
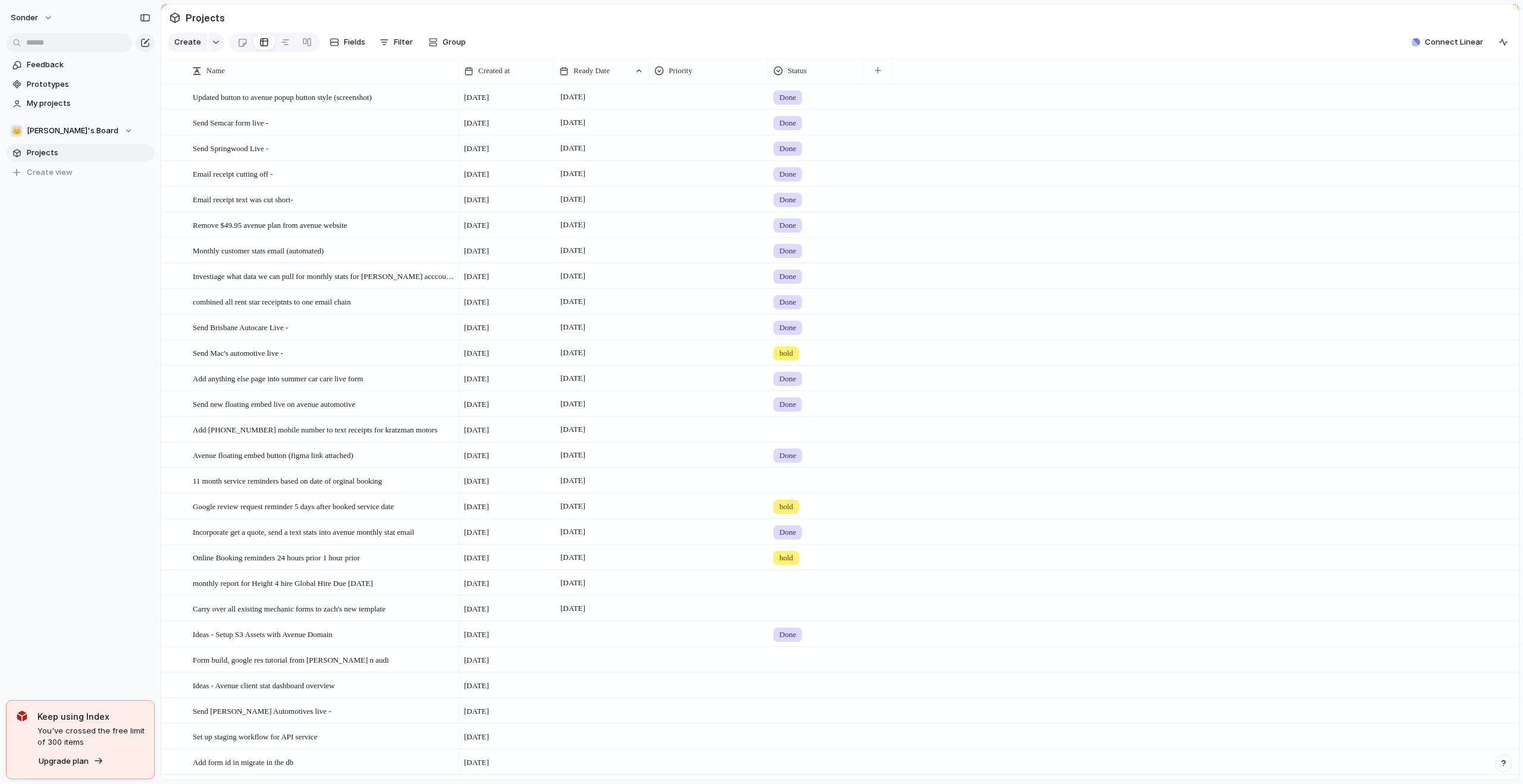
scroll to position [107, 0]
